Goal: Information Seeking & Learning: Learn about a topic

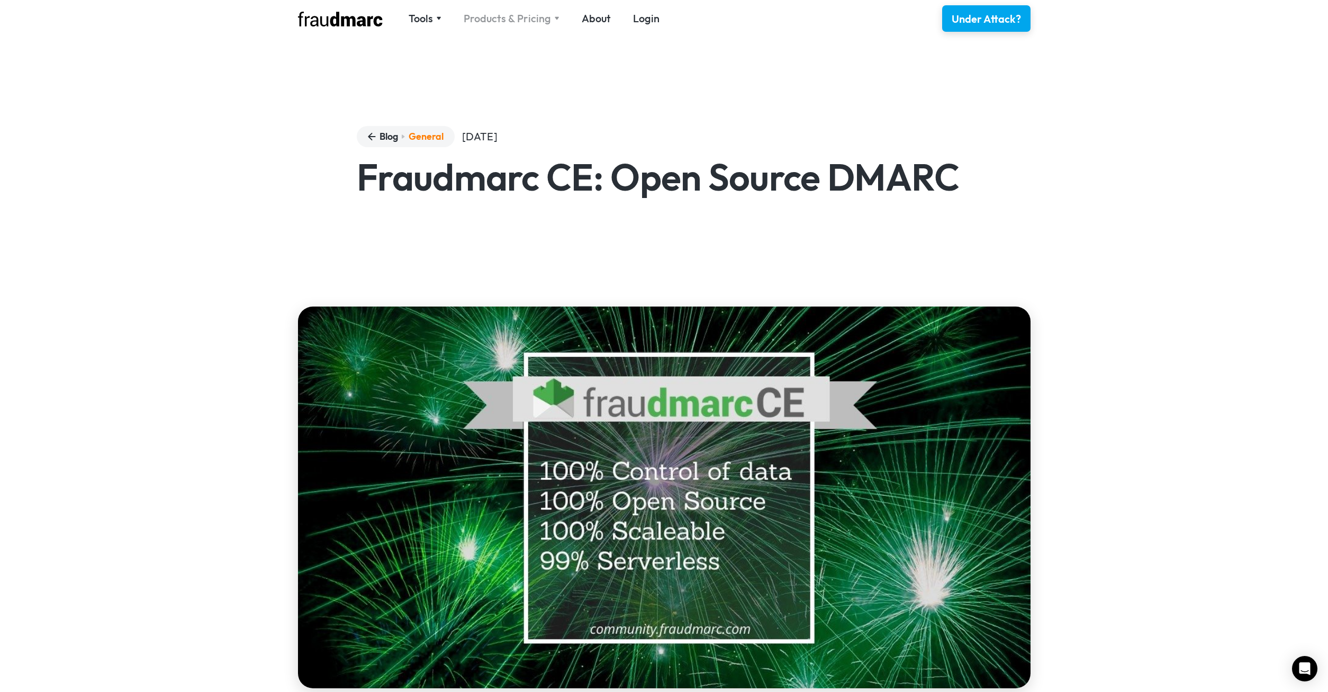
click at [525, 23] on div "Products & Pricing" at bounding box center [507, 18] width 87 height 15
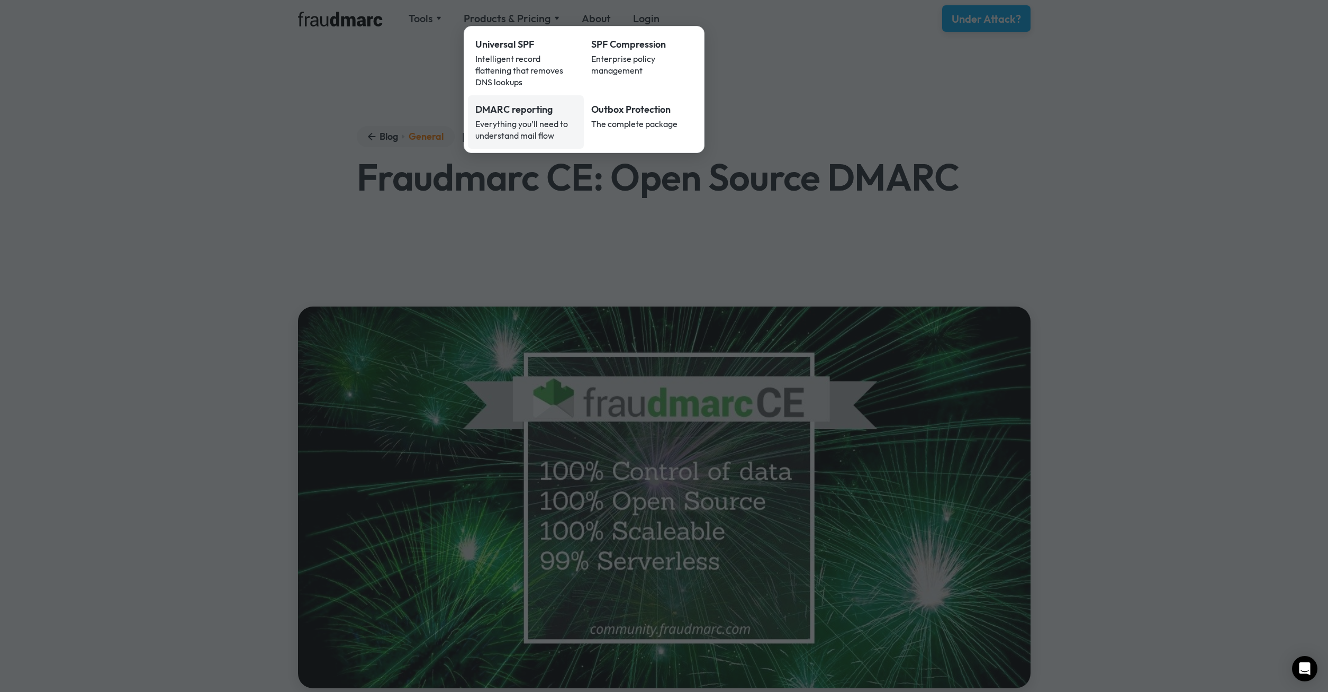
click at [528, 106] on link "DMARC reporting Everything you’ll need to understand mail flow" at bounding box center [526, 121] width 116 height 53
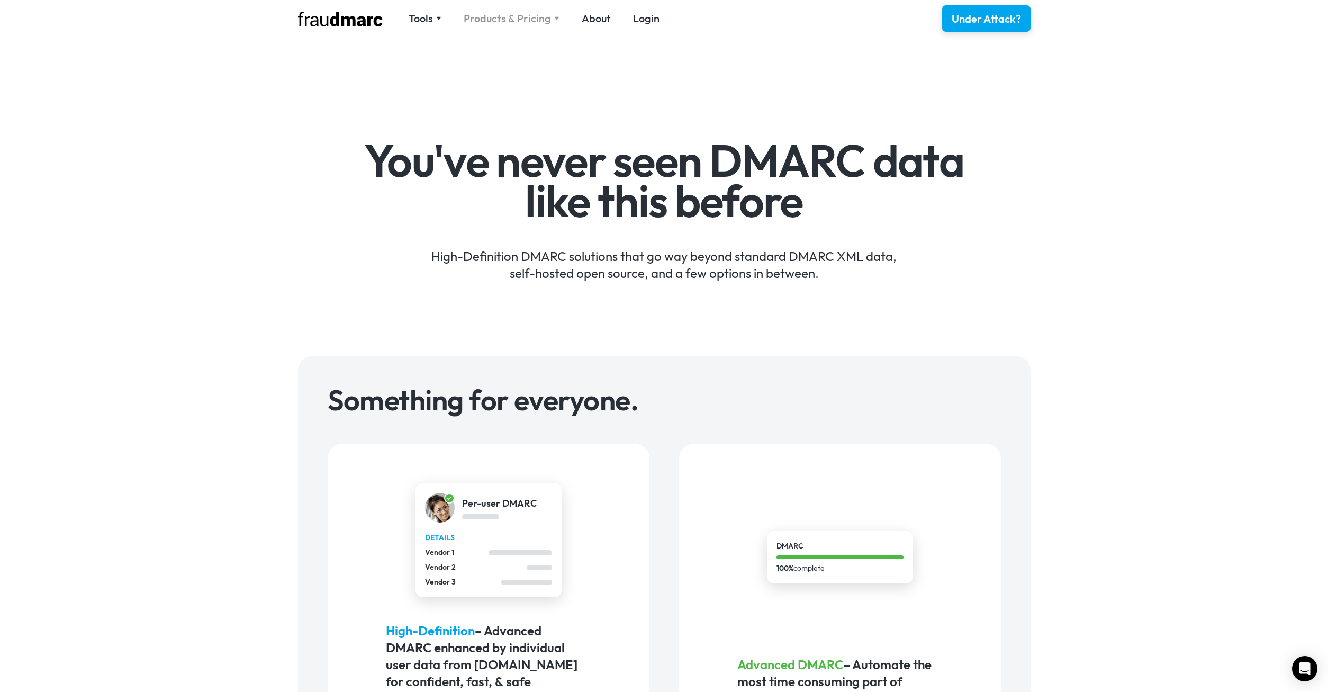
drag, startPoint x: 526, startPoint y: 30, endPoint x: 529, endPoint y: 24, distance: 6.2
click at [528, 26] on div "Tools SPF Record Check Inspect any domain's SPF record and learn how to fix it …" at bounding box center [664, 18] width 762 height 37
click at [529, 23] on div "Products & Pricing" at bounding box center [507, 18] width 87 height 15
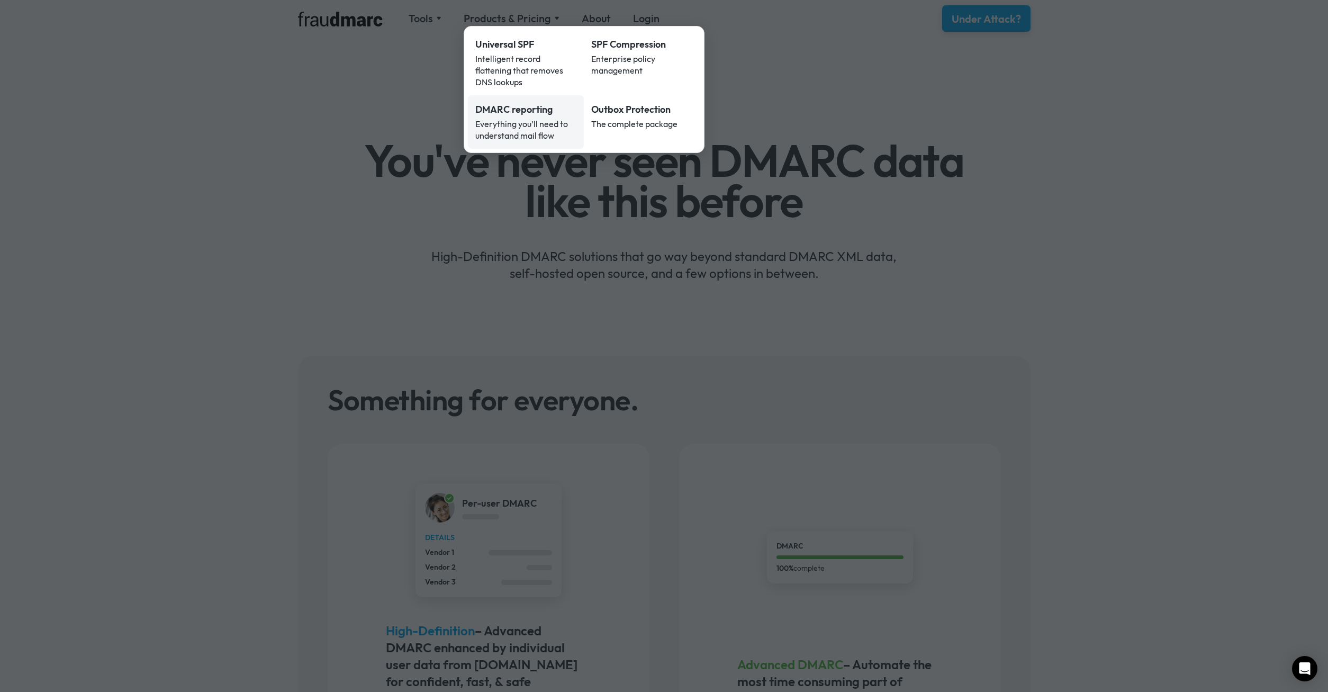
click at [505, 118] on div "Everything you’ll need to understand mail flow" at bounding box center [526, 129] width 102 height 23
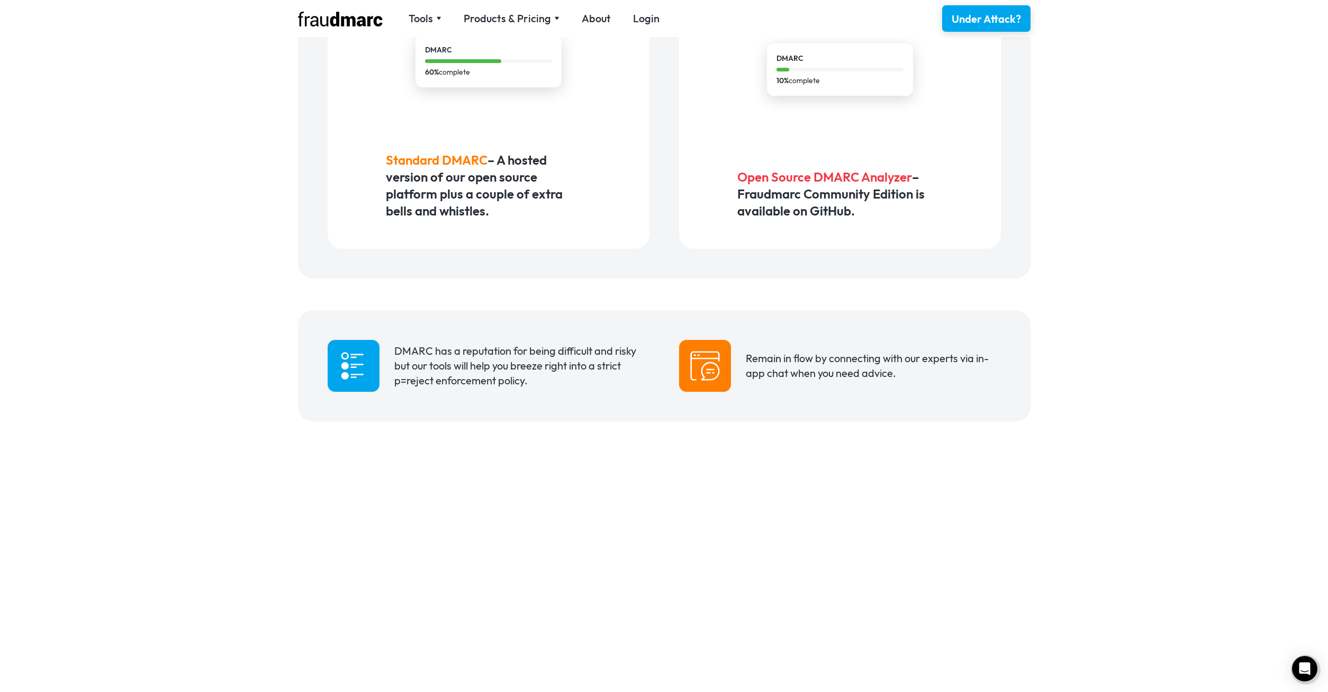
scroll to position [864, 0]
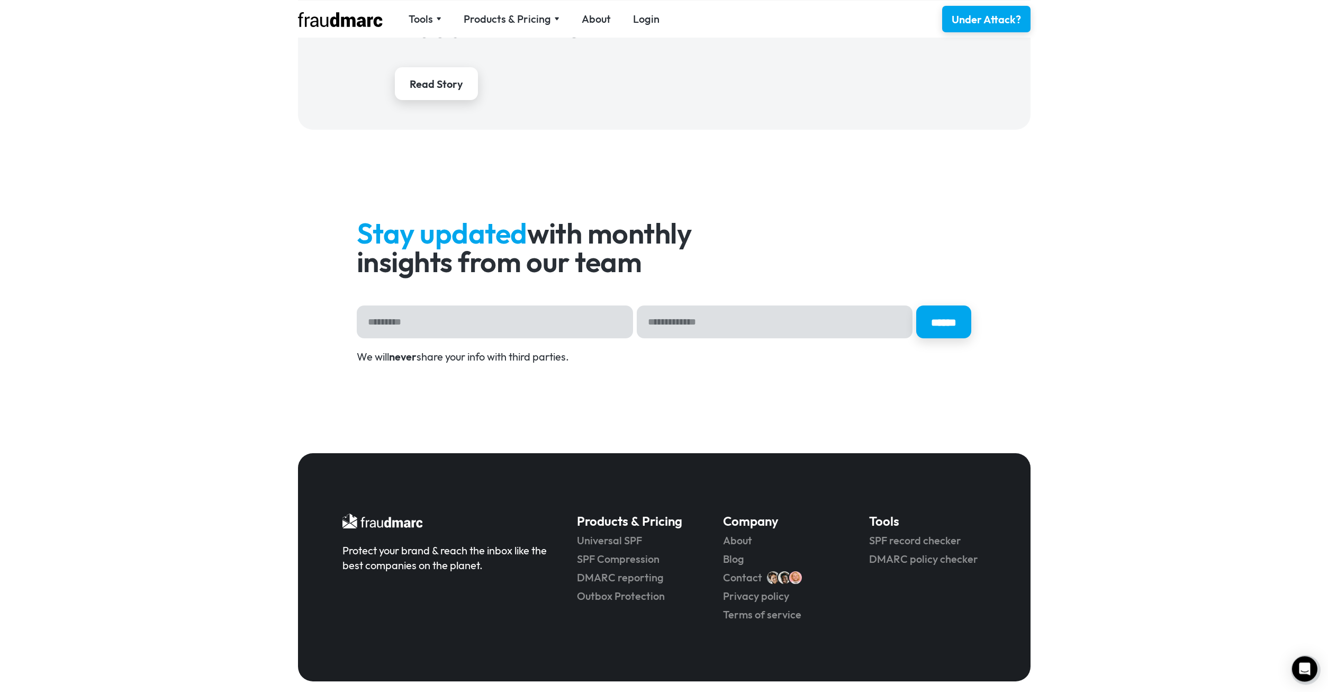
scroll to position [1754, 0]
